Goal: Task Accomplishment & Management: Use online tool/utility

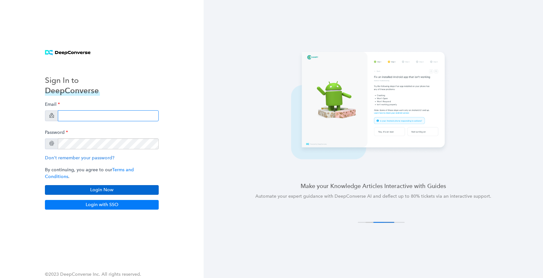
type input "[PERSON_NAME][EMAIL_ADDRESS][DOMAIN_NAME]"
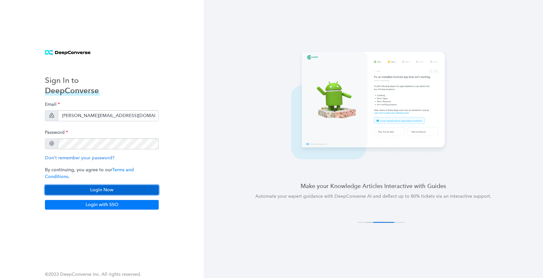
click at [108, 188] on button "Login Now" at bounding box center [102, 190] width 114 height 10
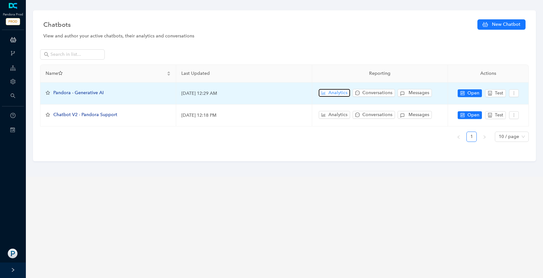
click at [333, 96] on span "Analytics" at bounding box center [337, 92] width 19 height 7
